Goal: Task Accomplishment & Management: Use online tool/utility

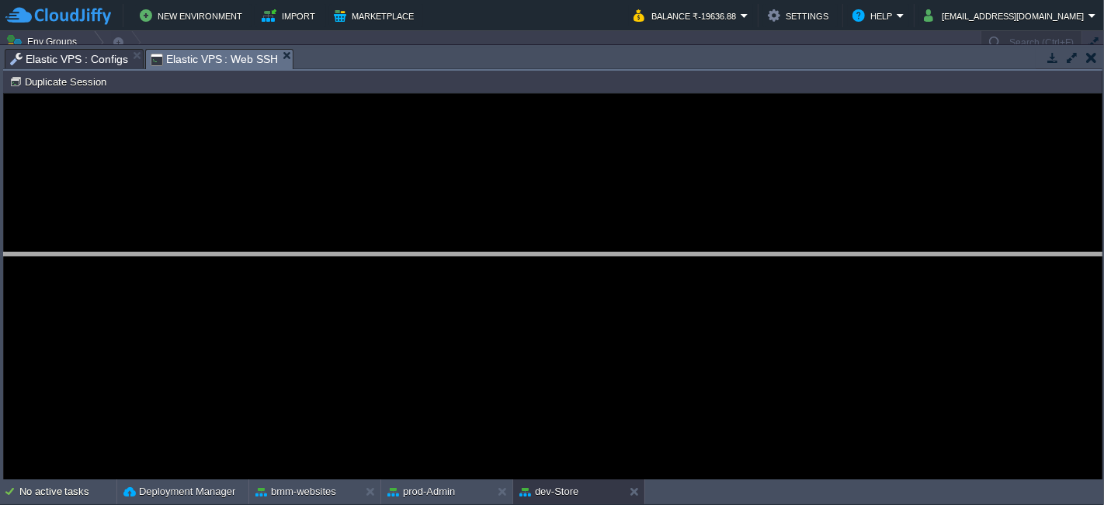
drag, startPoint x: 628, startPoint y: 69, endPoint x: 650, endPoint y: 384, distance: 316.0
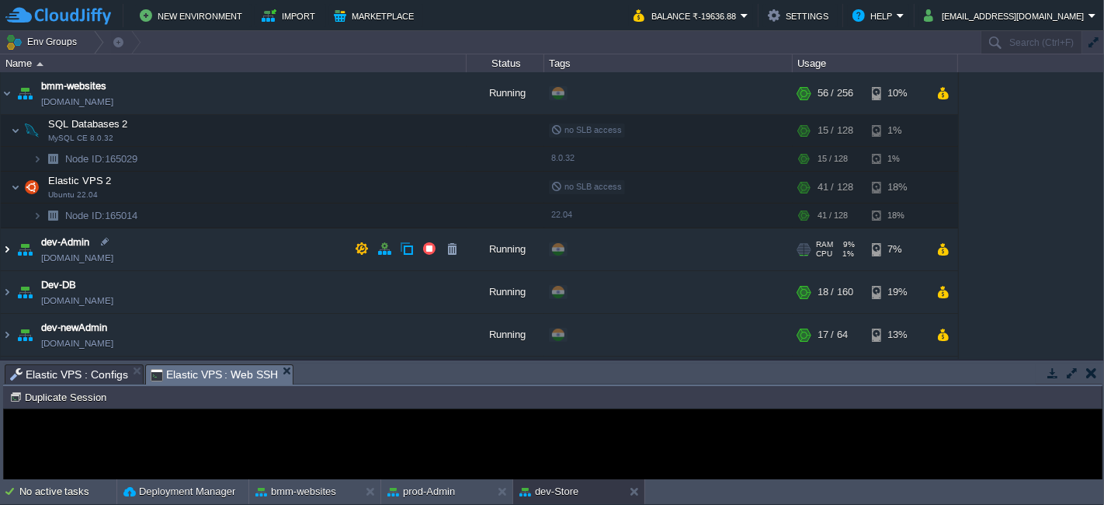
click at [7, 241] on img at bounding box center [7, 249] width 12 height 42
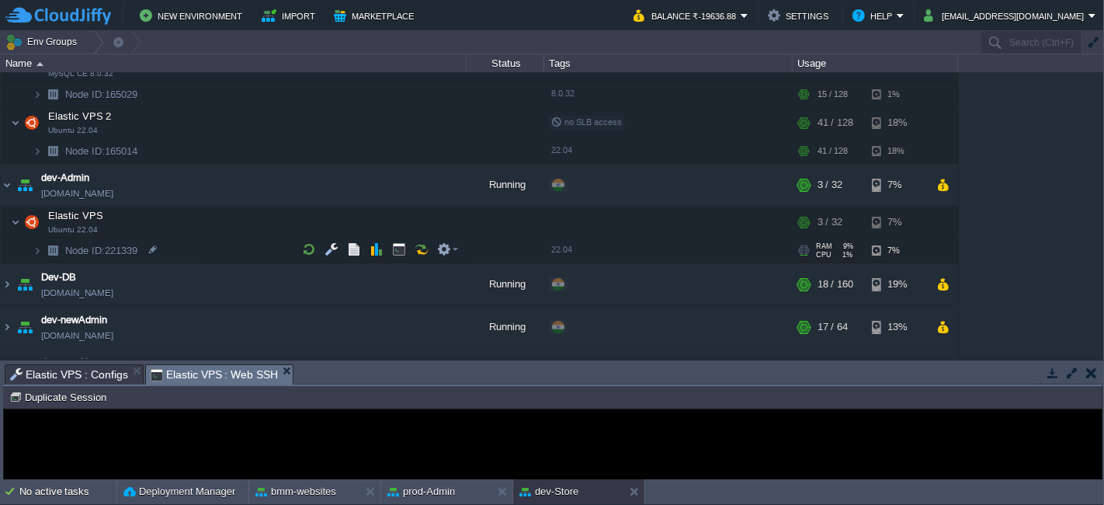
scroll to position [66, 0]
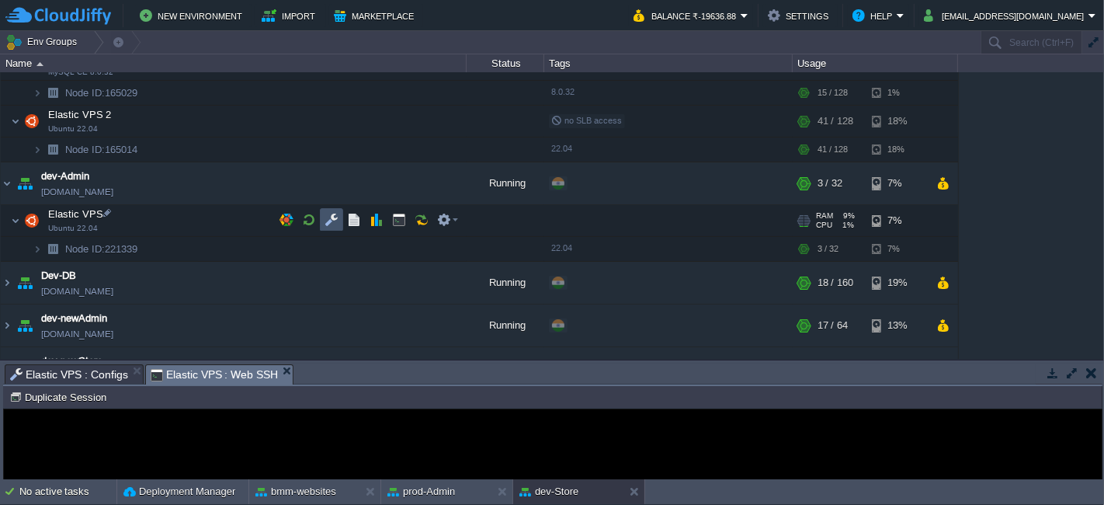
click at [335, 220] on button "button" at bounding box center [332, 220] width 14 height 14
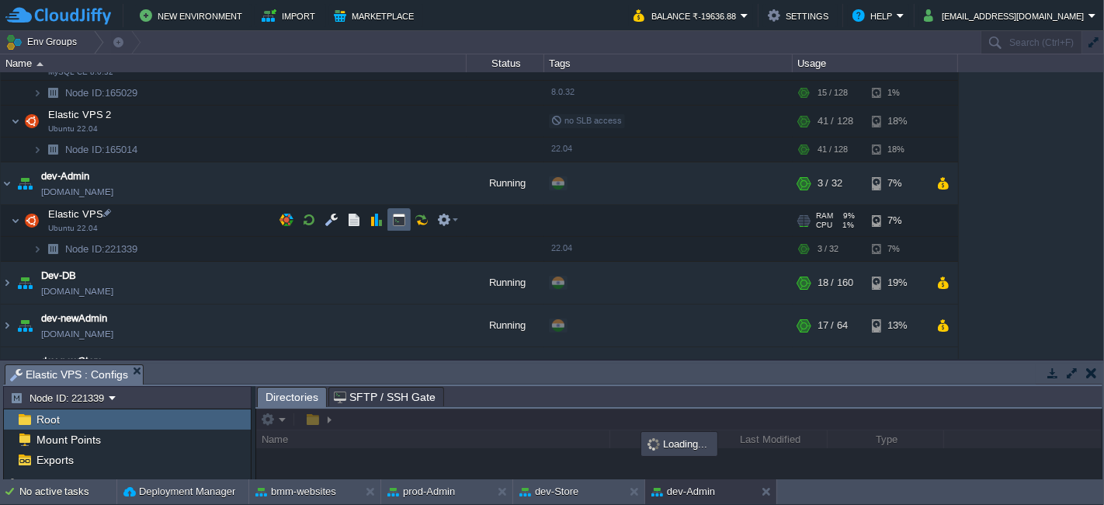
click at [402, 220] on button "button" at bounding box center [399, 220] width 14 height 14
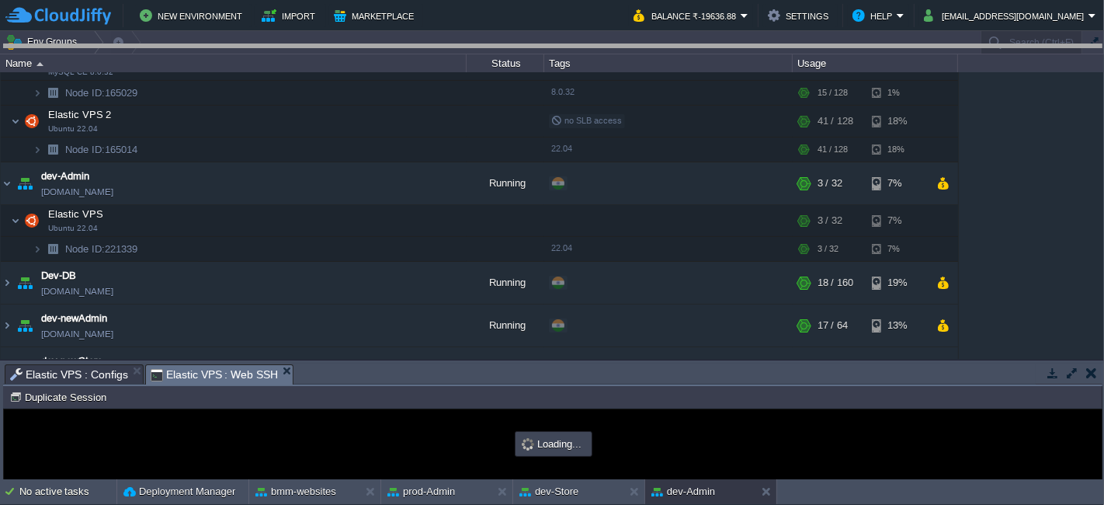
drag, startPoint x: 439, startPoint y: 377, endPoint x: 488, endPoint y: 58, distance: 322.8
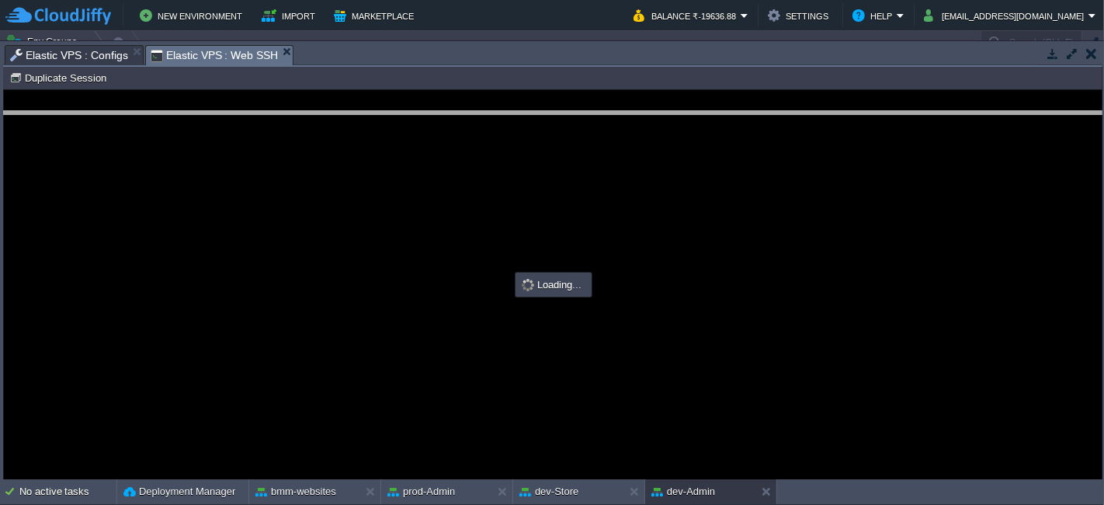
drag, startPoint x: 488, startPoint y: 58, endPoint x: 481, endPoint y: 125, distance: 67.1
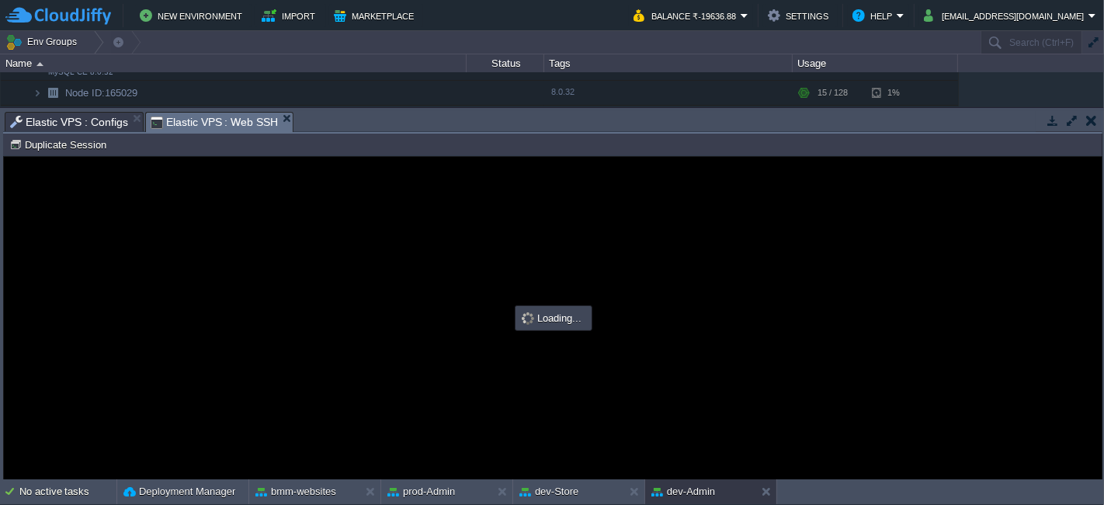
type input "#000000"
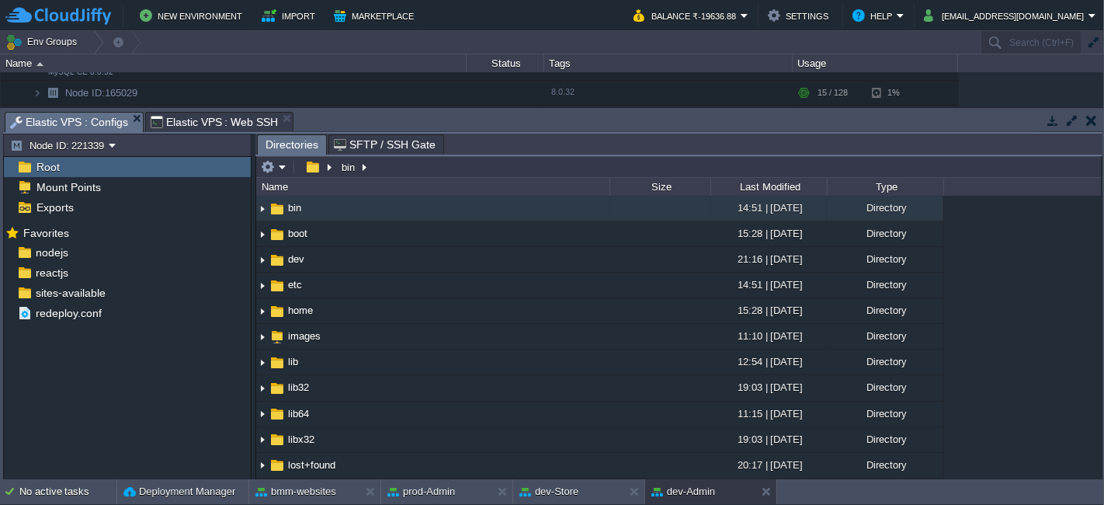
click at [59, 122] on span "Elastic VPS : Configs" at bounding box center [69, 122] width 118 height 19
click at [90, 266] on div "reactjs" at bounding box center [127, 272] width 247 height 20
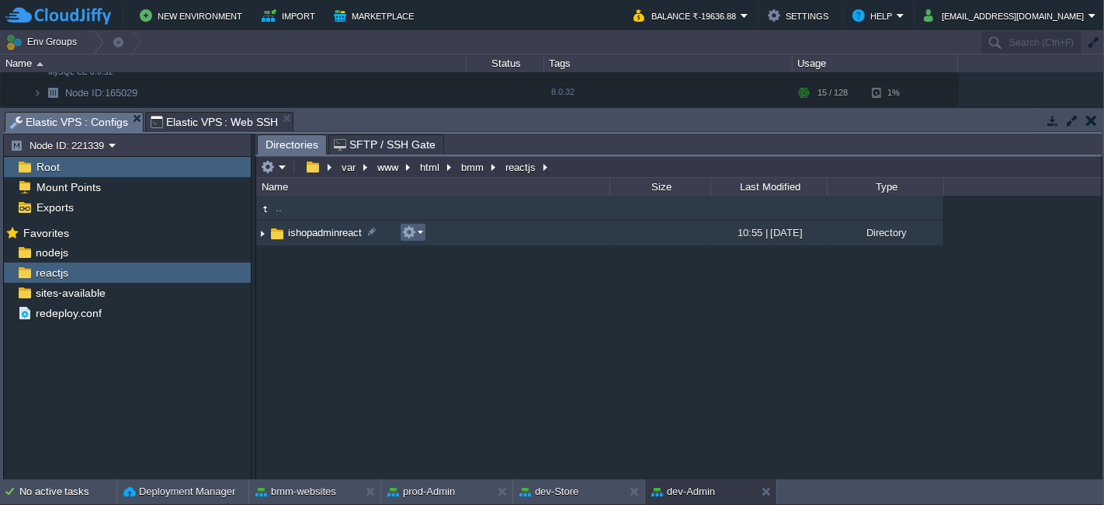
click at [422, 228] on em at bounding box center [412, 232] width 21 height 14
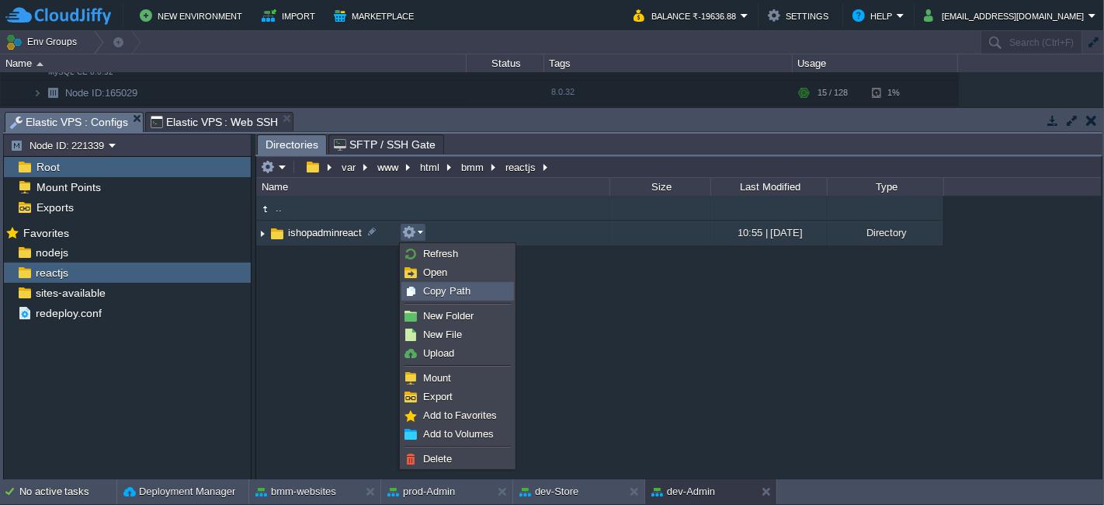
click at [437, 283] on div "Copy Path" at bounding box center [457, 291] width 111 height 17
type textarea "/var/www/html/bmm/reactjs/ishopadminreact"
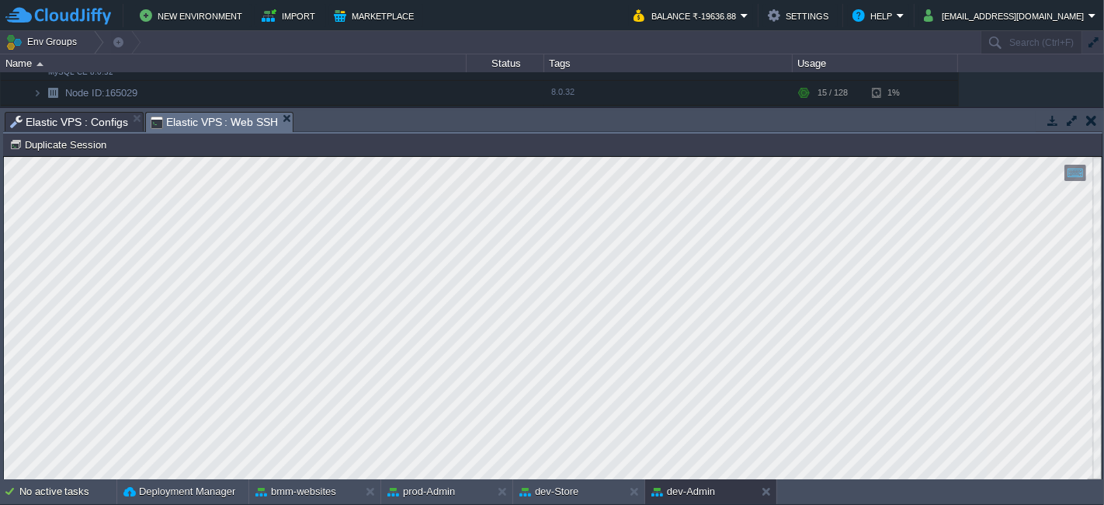
click at [224, 116] on span "Elastic VPS : Web SSH" at bounding box center [215, 122] width 128 height 19
